Goal: Information Seeking & Learning: Learn about a topic

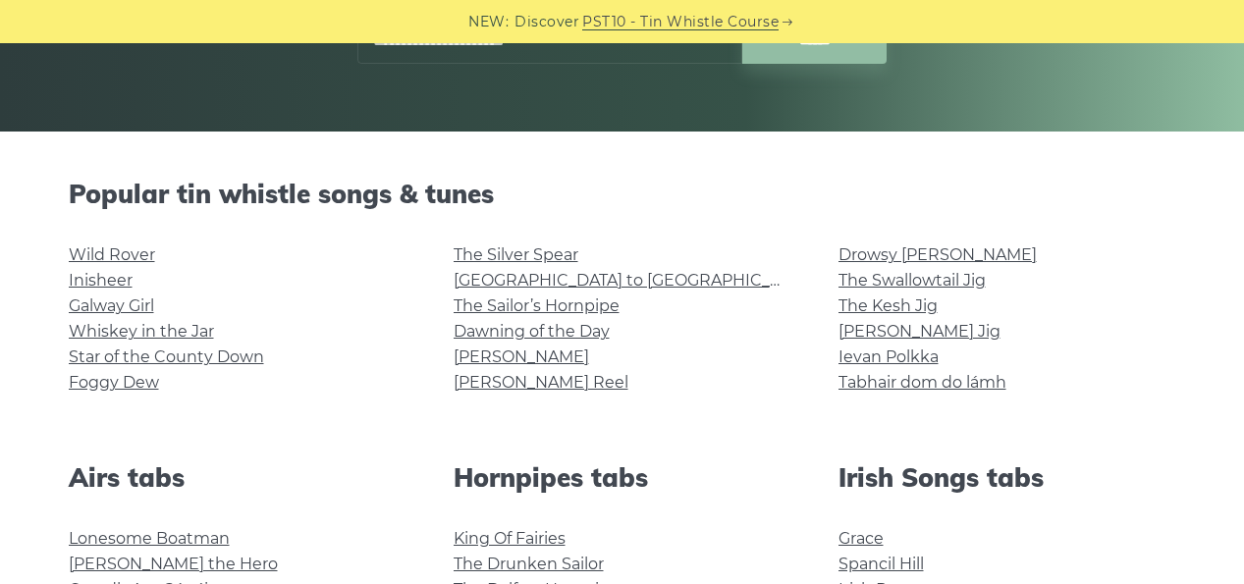
scroll to position [387, 0]
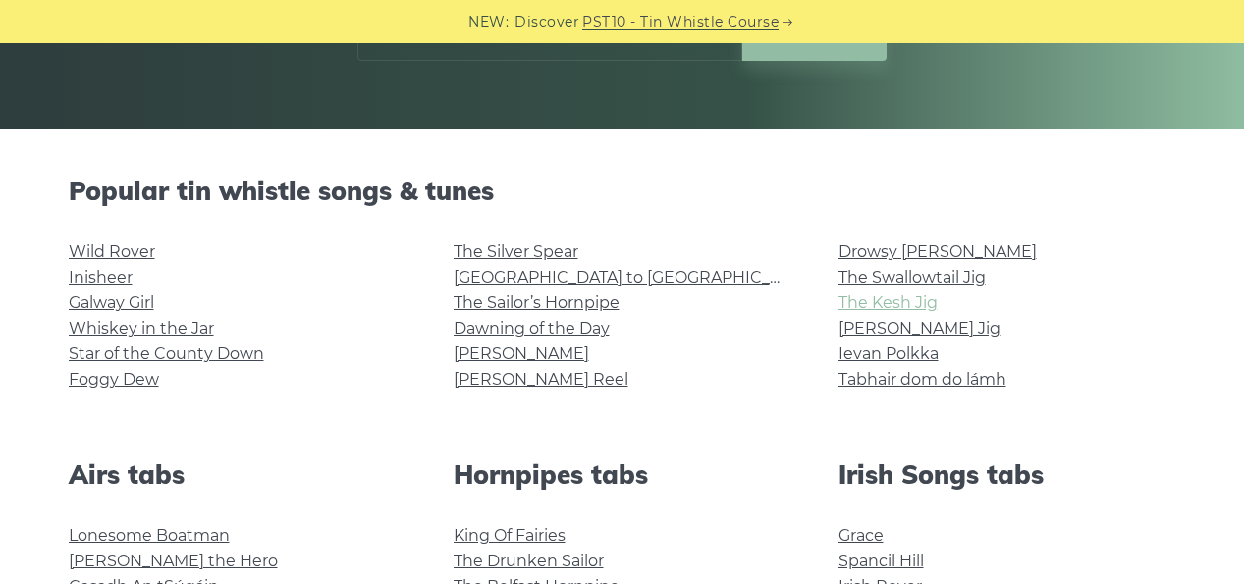
click at [886, 303] on link "The Kesh Jig" at bounding box center [887, 303] width 99 height 19
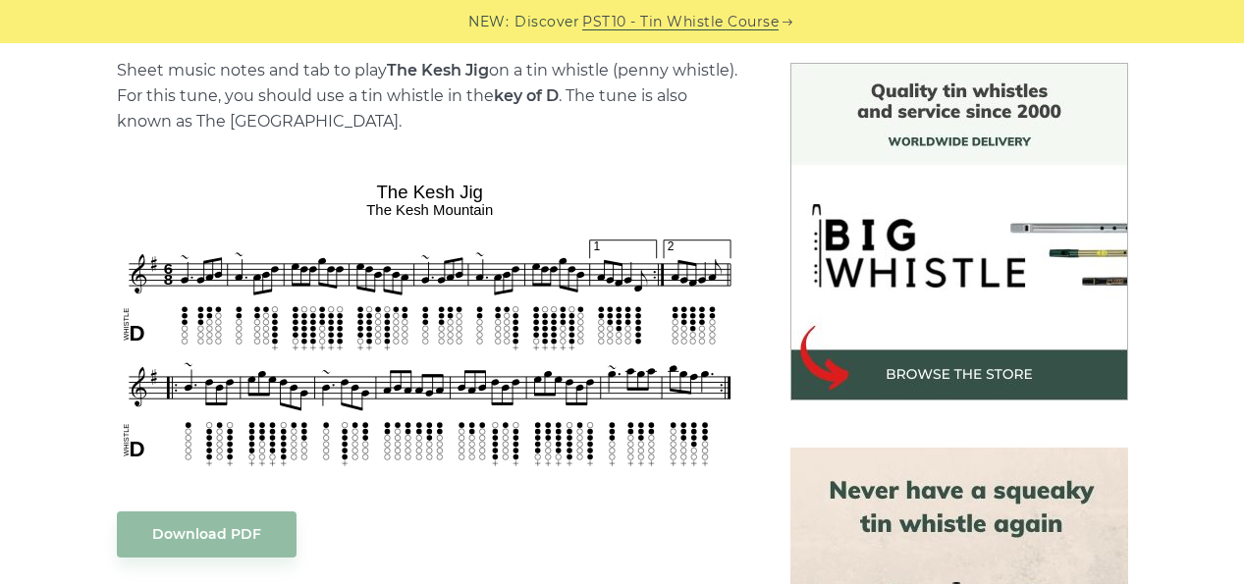
scroll to position [493, 0]
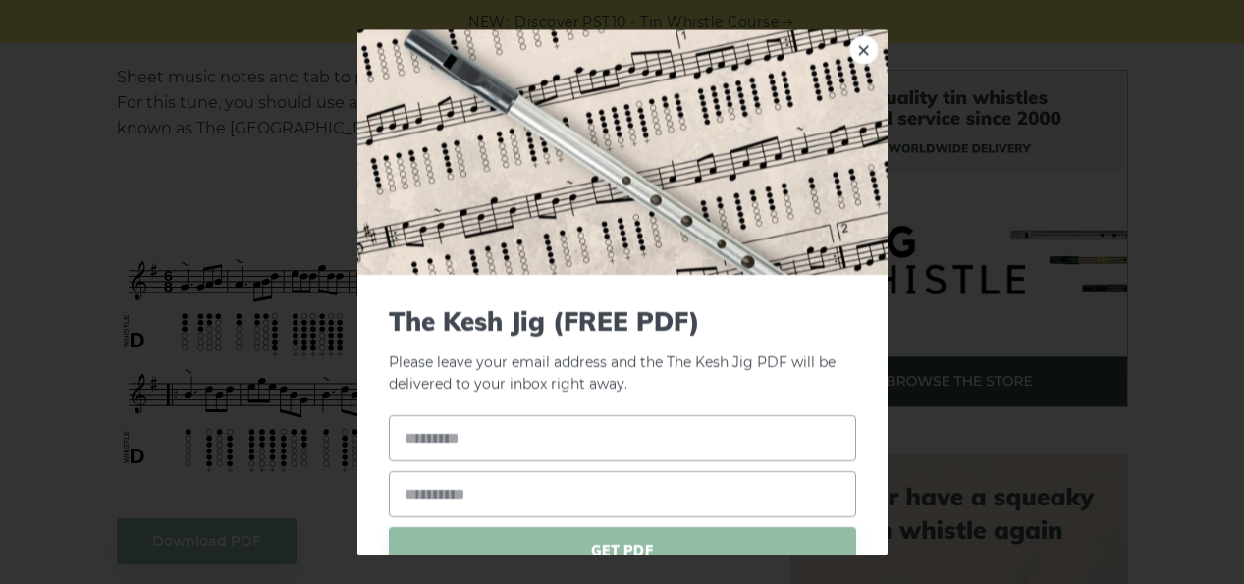
drag, startPoint x: 491, startPoint y: 197, endPoint x: 382, endPoint y: 197, distance: 109.0
click at [868, 45] on link "×" at bounding box center [863, 49] width 29 height 29
drag, startPoint x: 380, startPoint y: 192, endPoint x: 442, endPoint y: 192, distance: 61.8
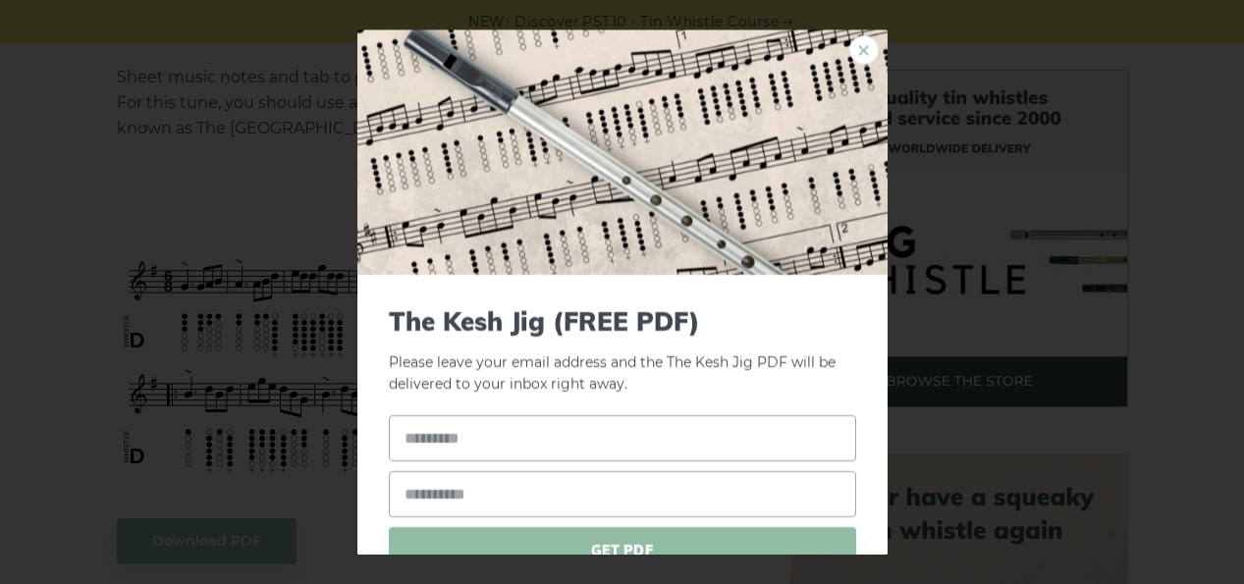
click at [860, 48] on link "×" at bounding box center [863, 49] width 29 height 29
click at [861, 48] on link "×" at bounding box center [863, 49] width 29 height 29
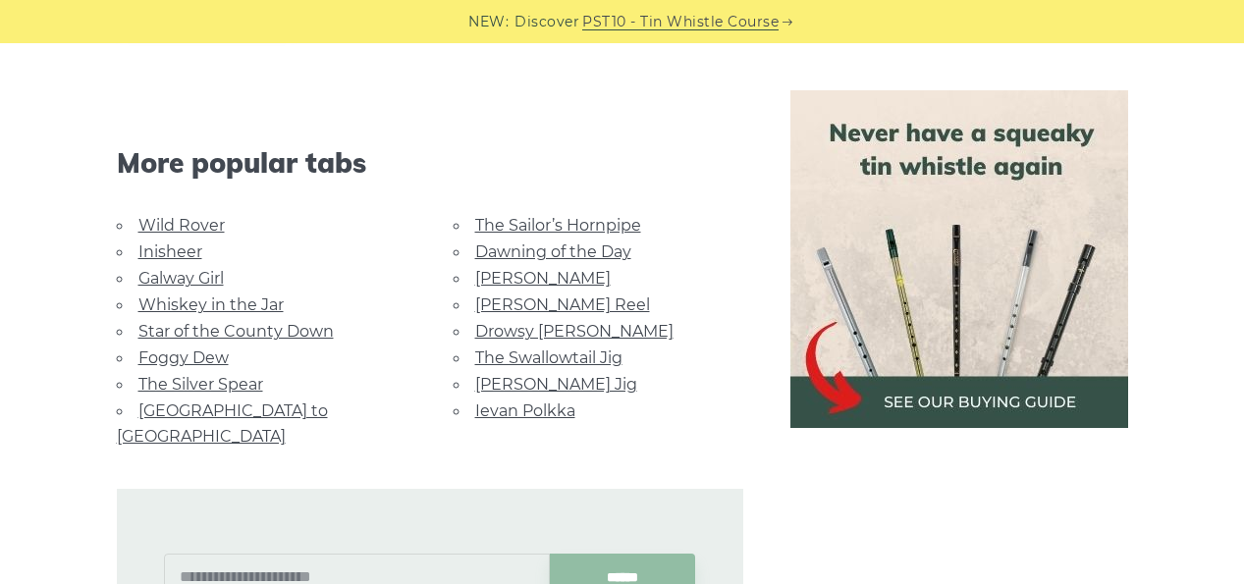
scroll to position [1036, 0]
click at [563, 326] on link "Drowsy [PERSON_NAME]" at bounding box center [574, 331] width 198 height 19
click at [546, 326] on link "Drowsy [PERSON_NAME]" at bounding box center [574, 331] width 198 height 19
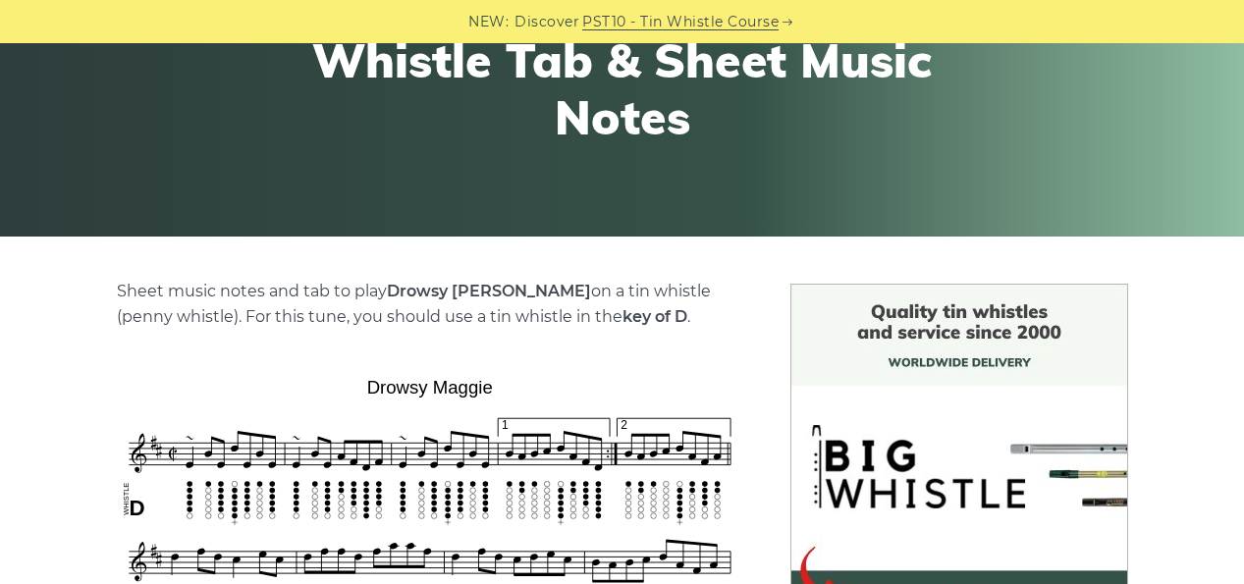
scroll to position [307, 0]
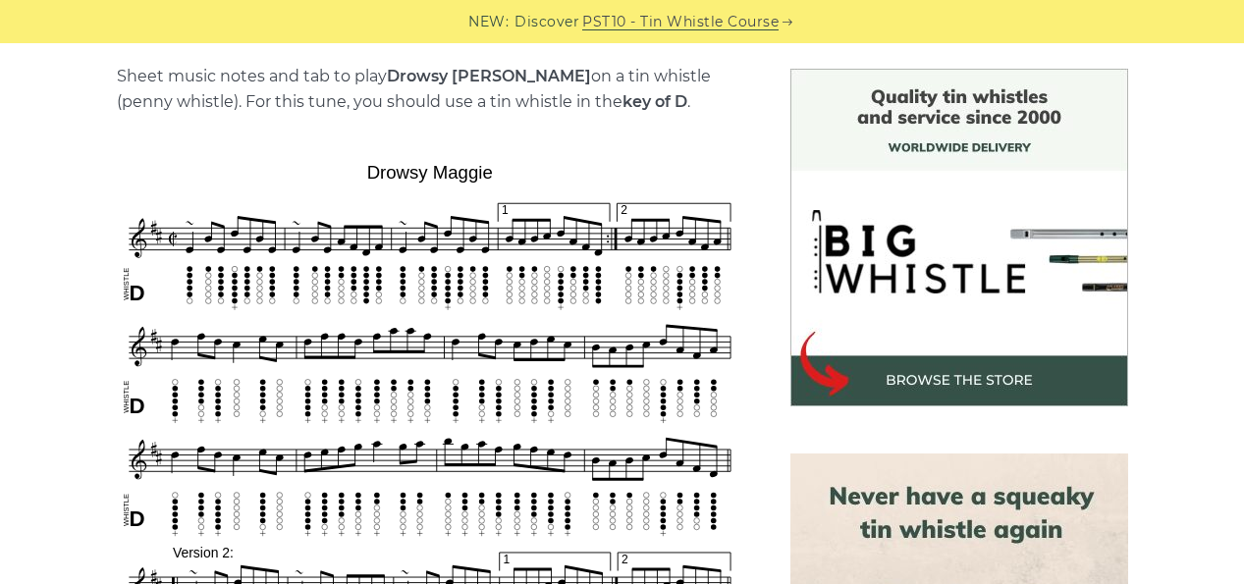
scroll to position [592, 0]
